Goal: Information Seeking & Learning: Learn about a topic

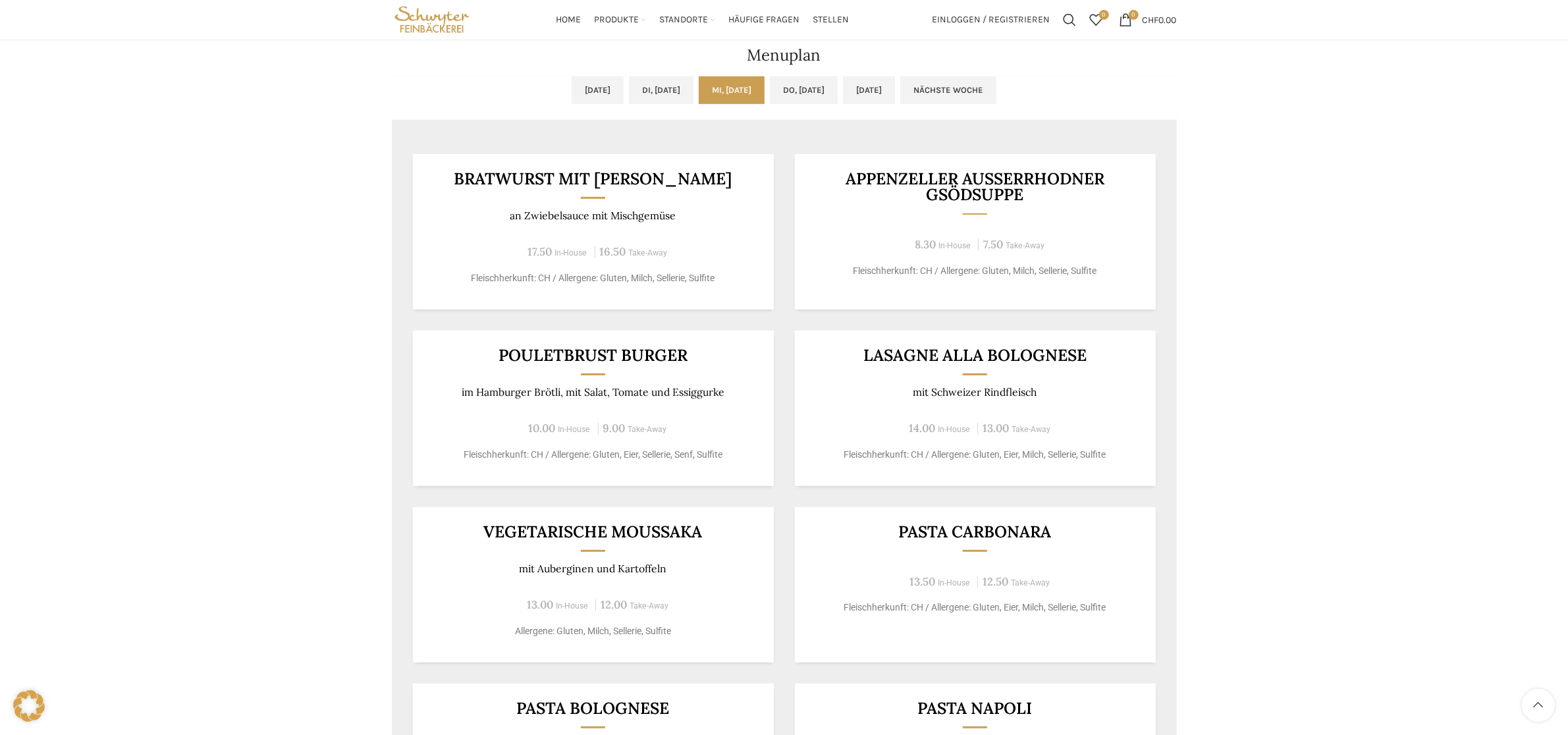
scroll to position [494, 0]
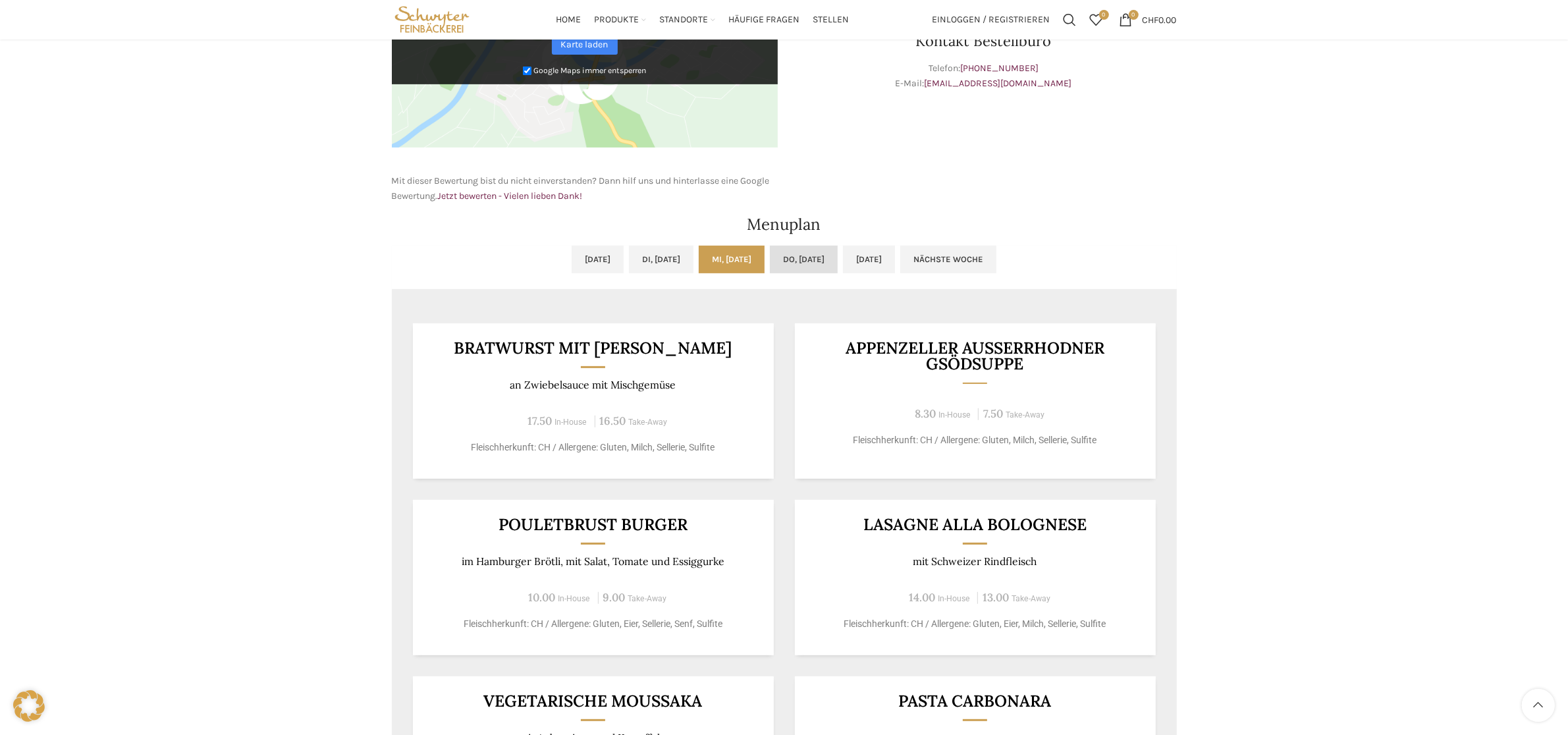
click at [809, 267] on link "Do, [DATE]" at bounding box center [804, 259] width 68 height 28
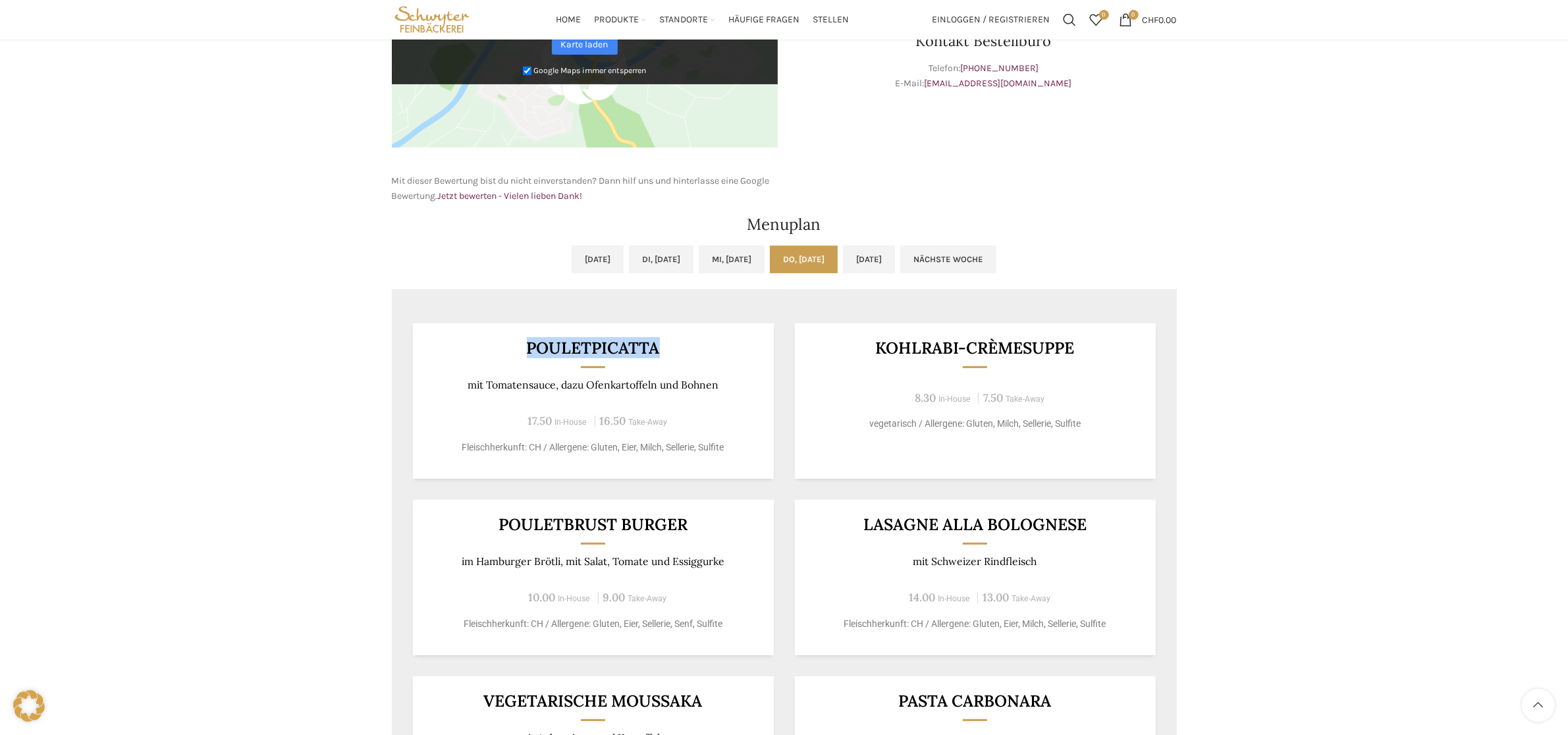
drag, startPoint x: 519, startPoint y: 341, endPoint x: 667, endPoint y: 357, distance: 148.9
click at [667, 357] on div "Pouletpicatta mit Tomatensauce, dazu Ofenkartoffeln und [PERSON_NAME] 17.50 In-…" at bounding box center [593, 401] width 361 height 156
copy div "Pouletpicatta"
click at [608, 381] on p "mit Tomatensauce, dazu Ofenkartoffeln und Bohnen" at bounding box center [593, 385] width 329 height 13
click at [503, 379] on p "mit Tomatensauce, dazu Ofenkartoffeln und Bohnen" at bounding box center [593, 385] width 329 height 13
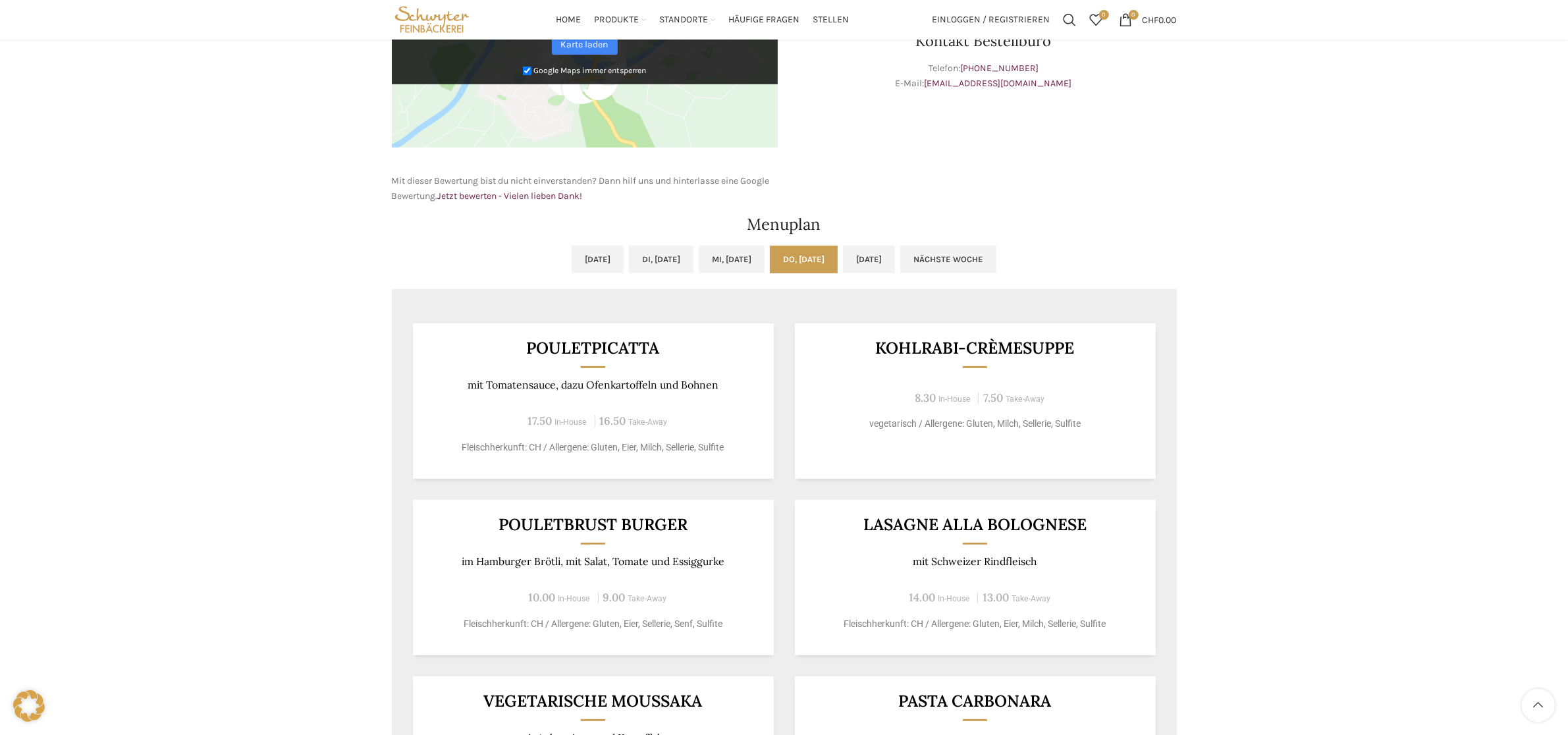
click at [587, 388] on p "mit Tomatensauce, dazu Ofenkartoffeln und Bohnen" at bounding box center [593, 385] width 329 height 13
click at [652, 396] on div "Pouletpicatta mit Tomatensauce, dazu Ofenkartoffeln und [PERSON_NAME] 17.50 In-…" at bounding box center [593, 401] width 361 height 156
click at [669, 388] on p "mit Tomatensauce, dazu Ofenkartoffeln und Bohnen" at bounding box center [593, 385] width 329 height 13
drag, startPoint x: 647, startPoint y: 386, endPoint x: 667, endPoint y: 386, distance: 20.0
click at [650, 386] on p "mit Tomatensauce, dazu Ofenkartoffeln und Bohnen" at bounding box center [593, 385] width 329 height 13
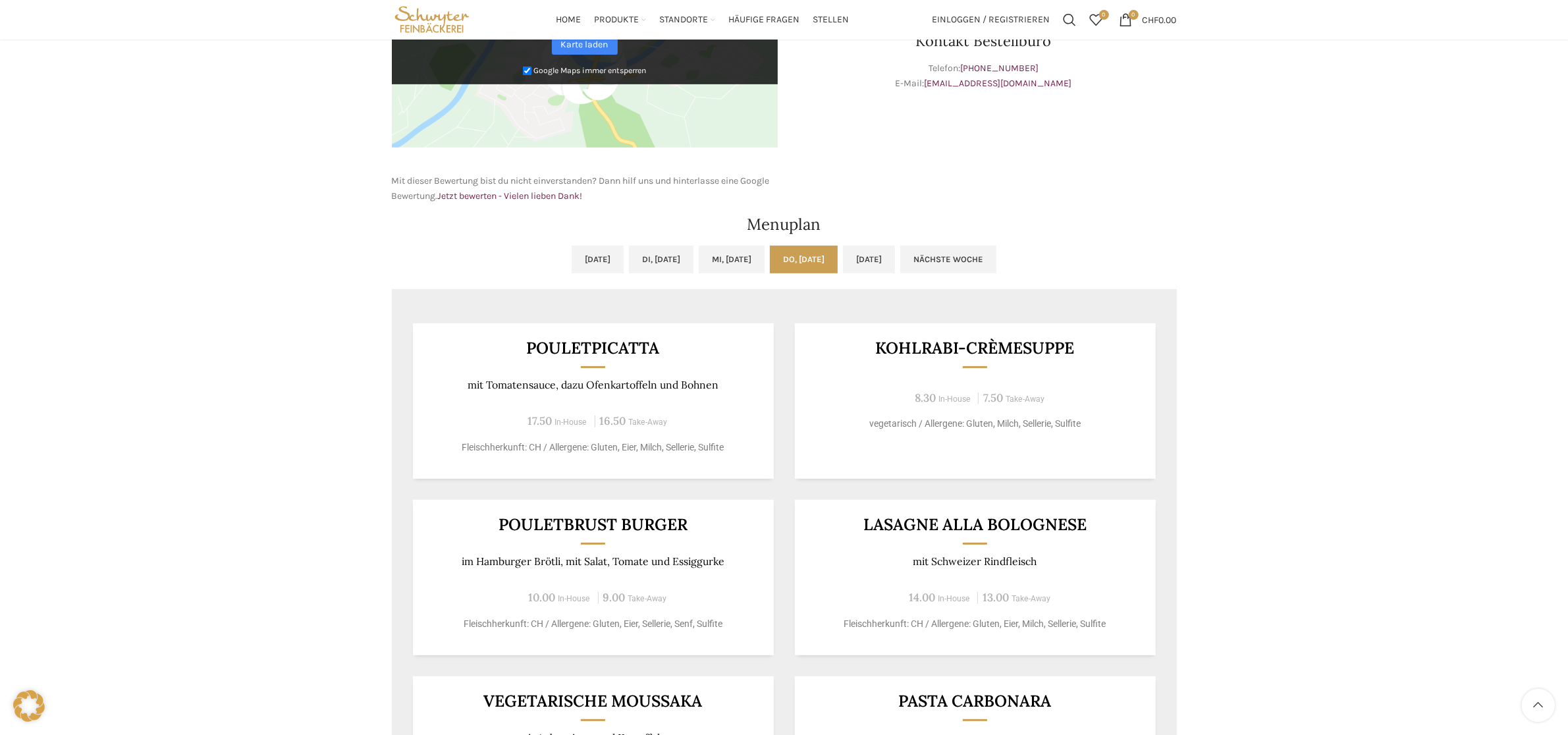
drag, startPoint x: 679, startPoint y: 387, endPoint x: 699, endPoint y: 390, distance: 20.2
click at [692, 390] on p "mit Tomatensauce, dazu Ofenkartoffeln und Bohnen" at bounding box center [593, 385] width 329 height 13
click at [1309, 340] on div "Backstubenbistro Schuppis Wochentag ÖFFNUNGSZEITEN [PERSON_NAME] 06:00 - 16:30 …" at bounding box center [784, 332] width 1568 height 1411
